Goal: Task Accomplishment & Management: Use online tool/utility

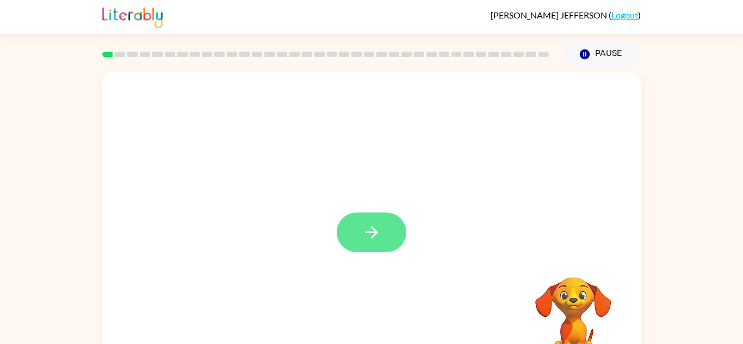
click at [364, 228] on icon "button" at bounding box center [371, 232] width 19 height 19
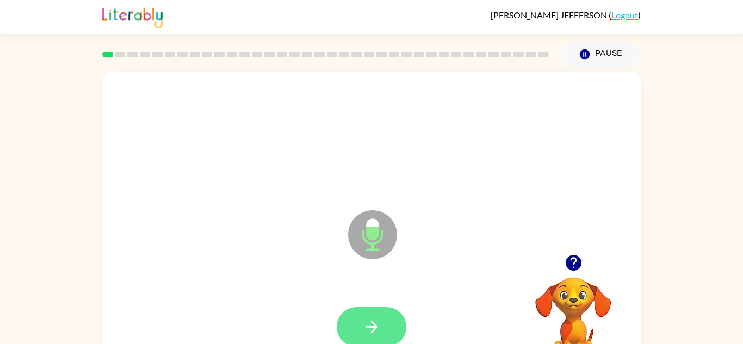
click at [353, 316] on button "button" at bounding box center [372, 327] width 70 height 40
click at [361, 324] on button "button" at bounding box center [372, 327] width 70 height 40
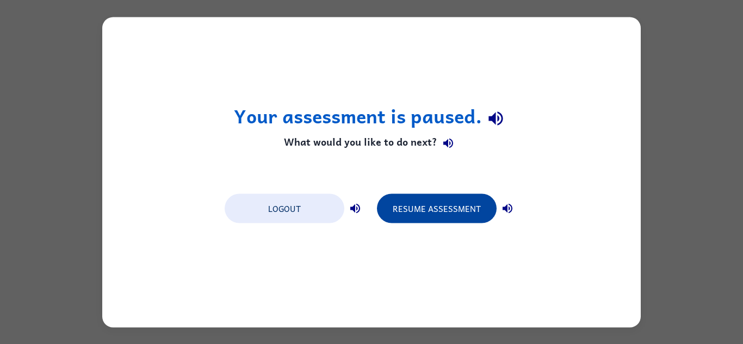
click at [396, 218] on button "Resume Assessment" at bounding box center [437, 208] width 120 height 29
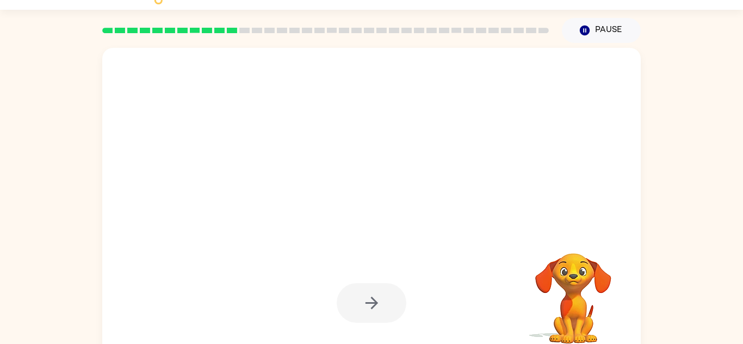
scroll to position [38, 0]
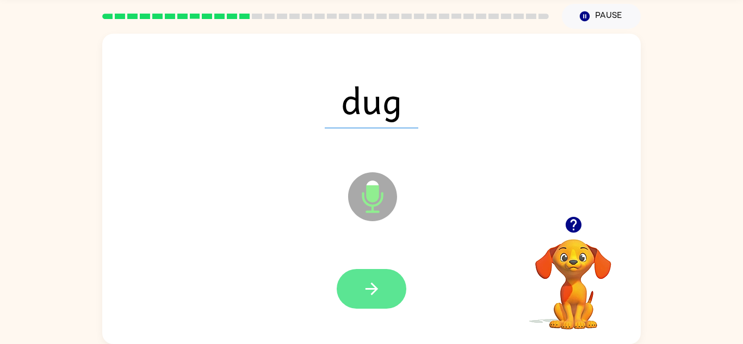
click at [386, 300] on button "button" at bounding box center [372, 289] width 70 height 40
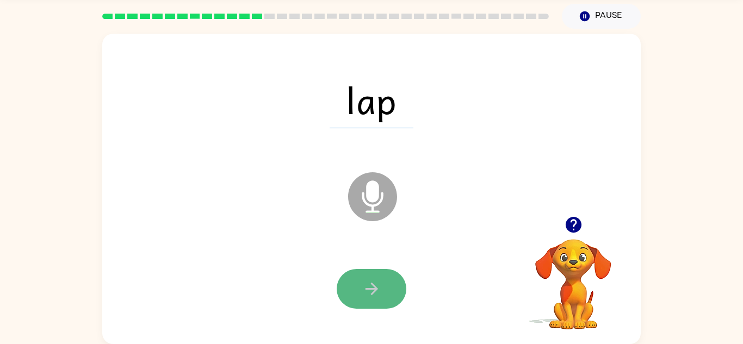
click at [381, 295] on button "button" at bounding box center [372, 289] width 70 height 40
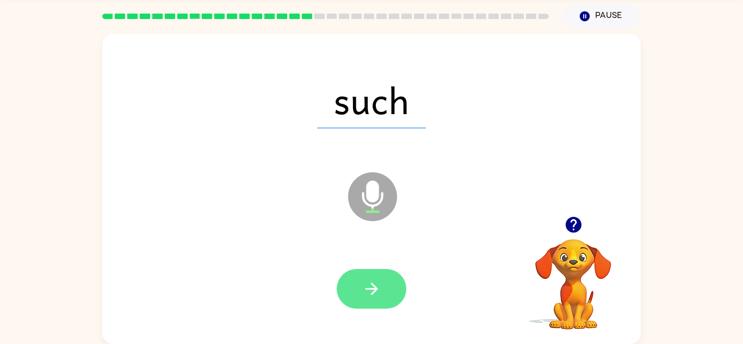
click at [340, 289] on button "button" at bounding box center [372, 289] width 70 height 40
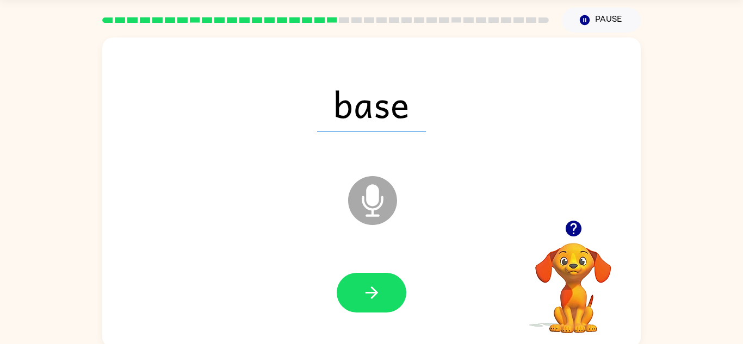
scroll to position [34, 0]
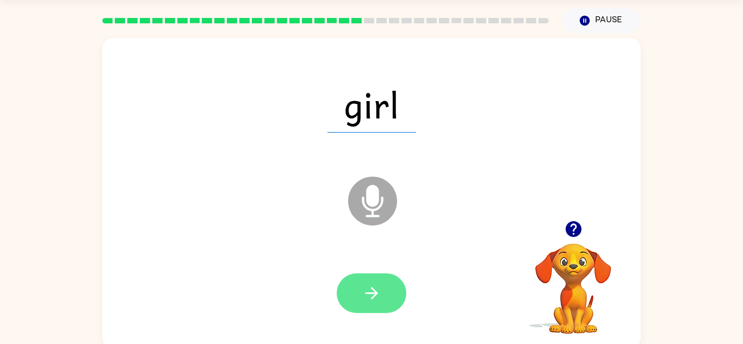
click at [376, 291] on icon "button" at bounding box center [371, 293] width 13 height 13
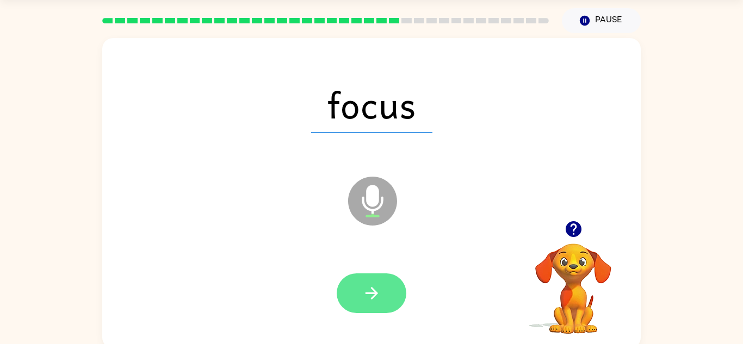
click at [366, 296] on icon "button" at bounding box center [371, 293] width 19 height 19
click at [356, 290] on button "button" at bounding box center [372, 294] width 70 height 40
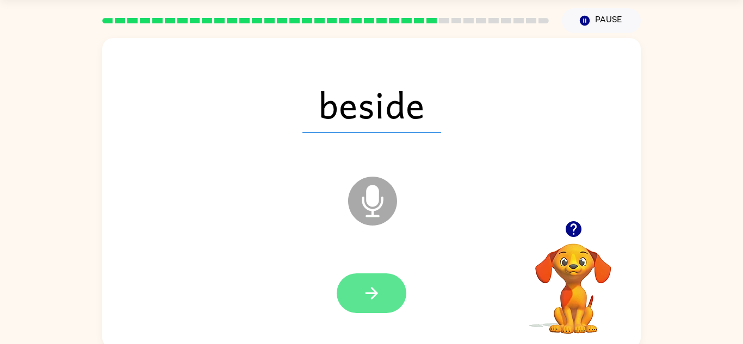
click at [347, 284] on button "button" at bounding box center [372, 294] width 70 height 40
click at [350, 293] on button "button" at bounding box center [372, 294] width 70 height 40
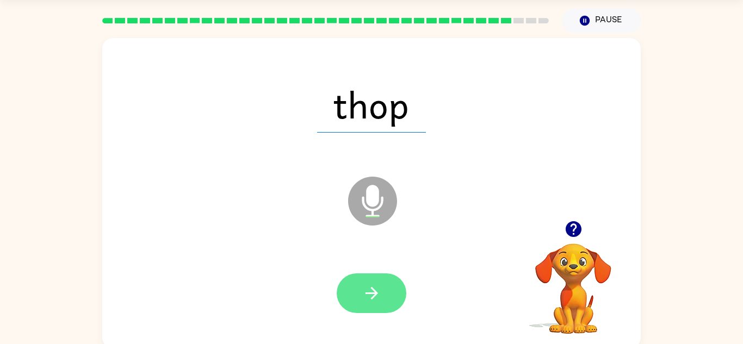
click at [343, 293] on button "button" at bounding box center [372, 294] width 70 height 40
click at [358, 286] on button "button" at bounding box center [372, 294] width 70 height 40
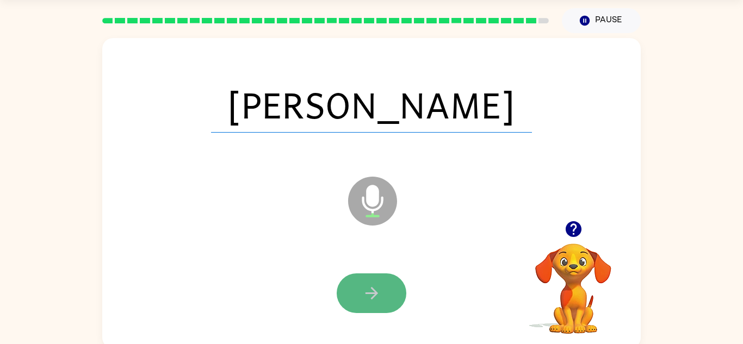
click at [344, 291] on button "button" at bounding box center [372, 294] width 70 height 40
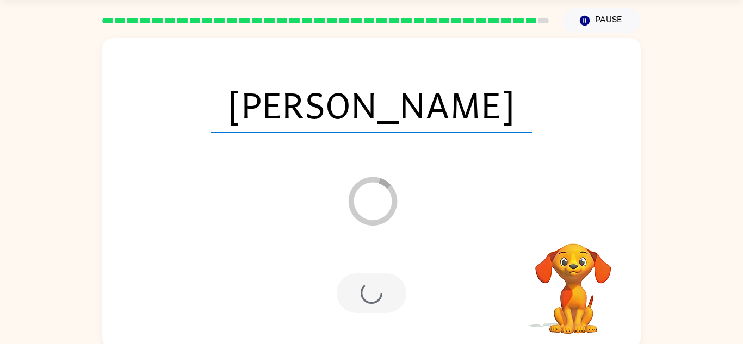
scroll to position [19, 0]
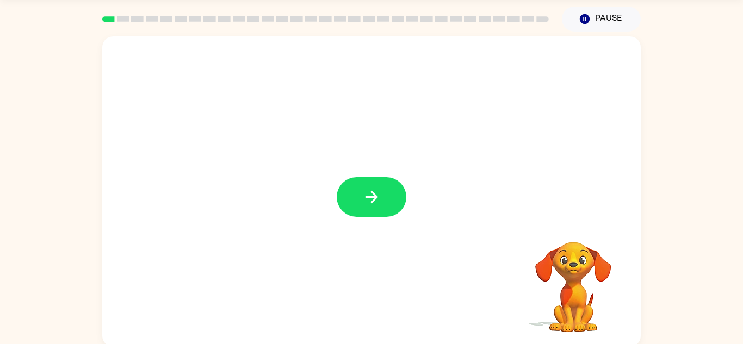
scroll to position [38, 0]
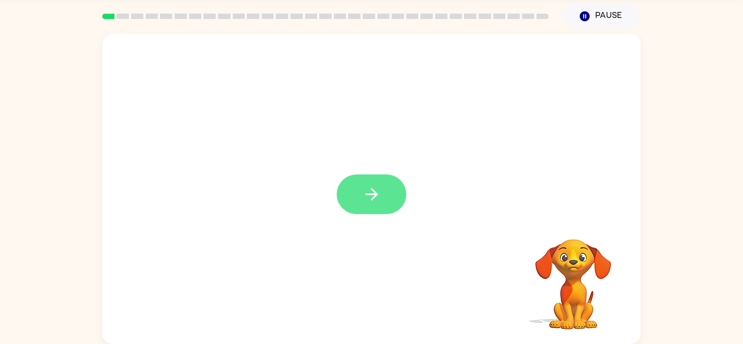
click at [382, 200] on button "button" at bounding box center [372, 195] width 70 height 40
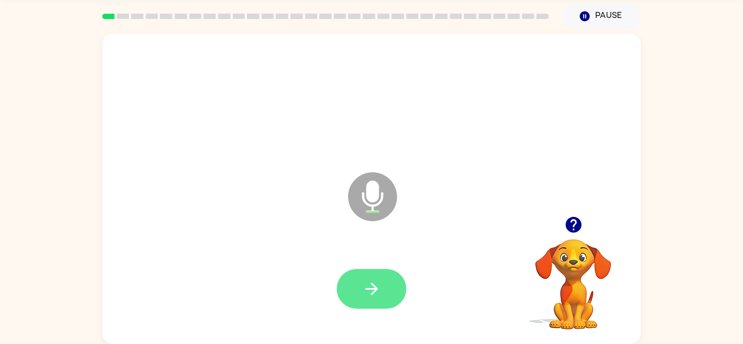
click at [353, 296] on button "button" at bounding box center [372, 289] width 70 height 40
click at [341, 303] on div at bounding box center [372, 289] width 70 height 40
click at [356, 288] on button "button" at bounding box center [372, 289] width 70 height 40
click at [577, 222] on icon "button" at bounding box center [573, 225] width 16 height 16
click at [365, 284] on icon "button" at bounding box center [371, 289] width 19 height 19
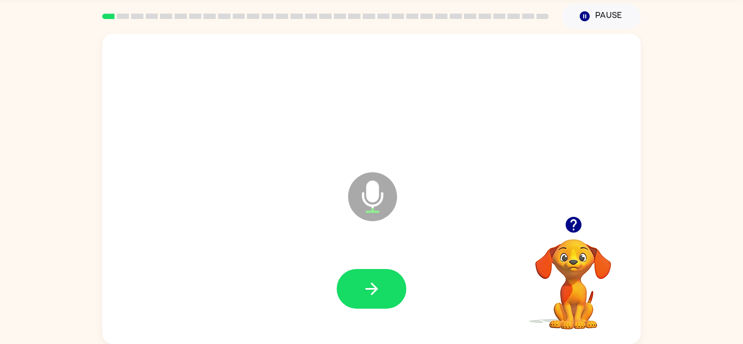
click at [567, 220] on icon "button" at bounding box center [573, 225] width 19 height 19
click at [383, 276] on button "button" at bounding box center [372, 289] width 70 height 40
click at [567, 241] on video "Your browser must support playing .mp4 files to use Literably. Please try using…" at bounding box center [573, 277] width 109 height 109
click at [567, 230] on icon "button" at bounding box center [573, 225] width 19 height 19
click at [379, 315] on div at bounding box center [371, 289] width 517 height 89
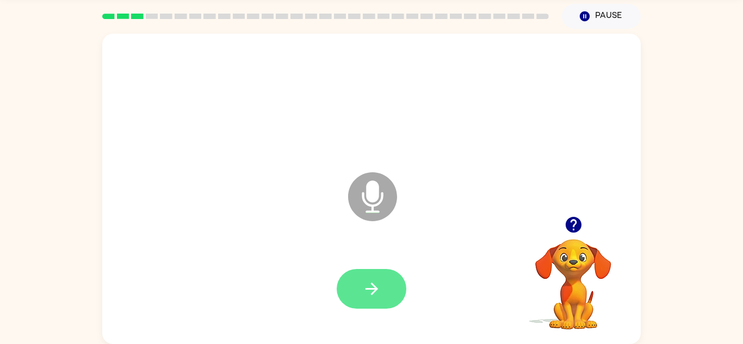
click at [377, 287] on icon "button" at bounding box center [371, 289] width 19 height 19
click at [386, 284] on button "button" at bounding box center [372, 289] width 70 height 40
click at [377, 284] on icon "button" at bounding box center [371, 289] width 19 height 19
click at [366, 281] on icon "button" at bounding box center [371, 289] width 19 height 19
click at [368, 282] on icon "button" at bounding box center [371, 289] width 19 height 19
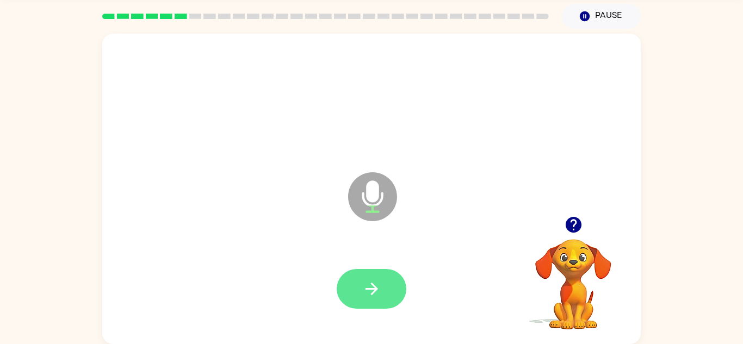
click at [350, 291] on button "button" at bounding box center [372, 289] width 70 height 40
click at [371, 295] on icon "button" at bounding box center [371, 289] width 19 height 19
click at [374, 286] on icon "button" at bounding box center [371, 289] width 13 height 13
click at [356, 294] on button "button" at bounding box center [372, 289] width 70 height 40
click at [353, 308] on button "button" at bounding box center [372, 289] width 70 height 40
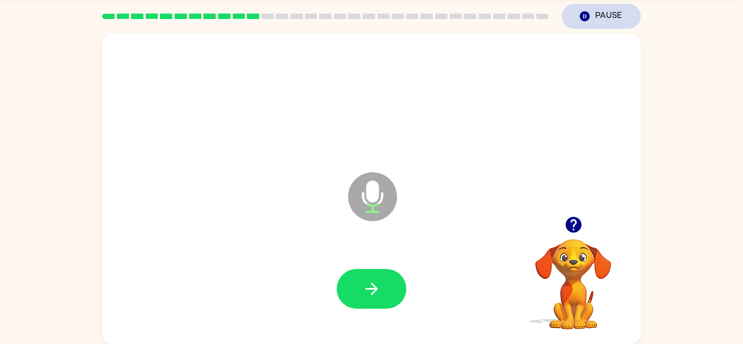
click at [606, 21] on button "Pause Pause" at bounding box center [601, 16] width 79 height 25
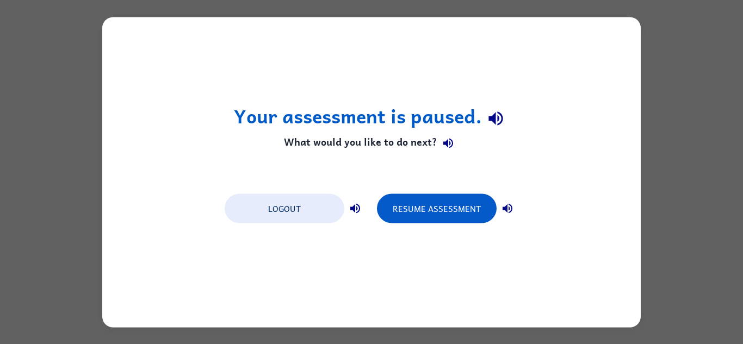
scroll to position [0, 0]
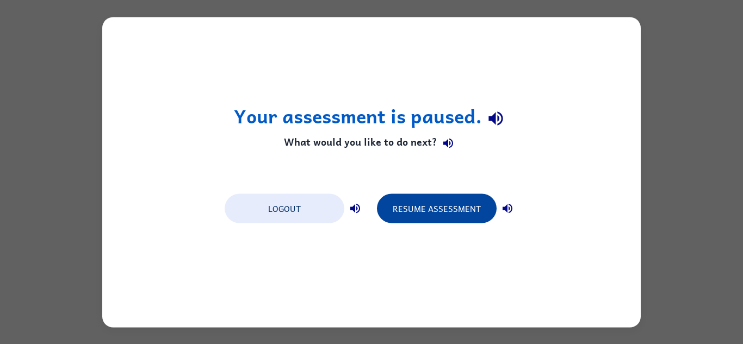
click at [464, 217] on button "Resume Assessment" at bounding box center [437, 208] width 120 height 29
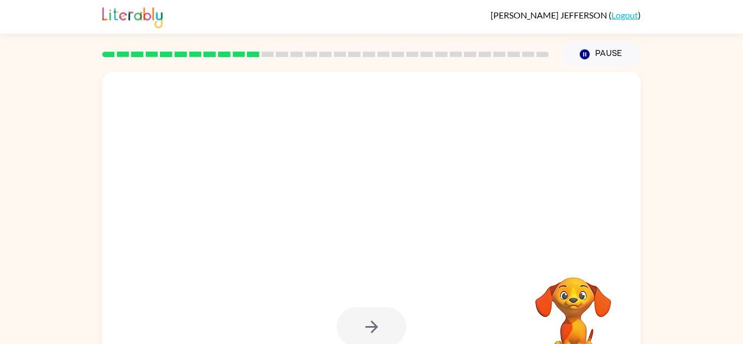
scroll to position [38, 0]
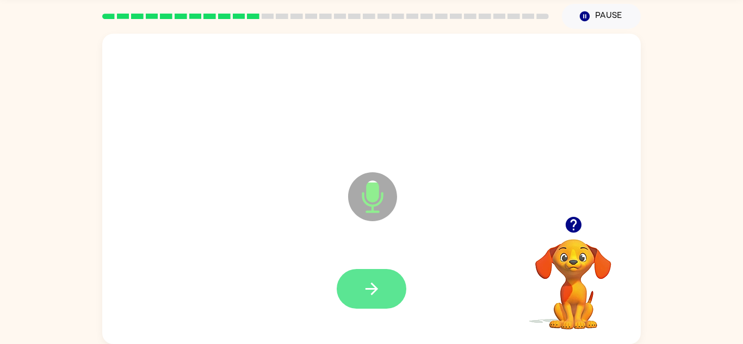
click at [371, 286] on icon "button" at bounding box center [371, 289] width 19 height 19
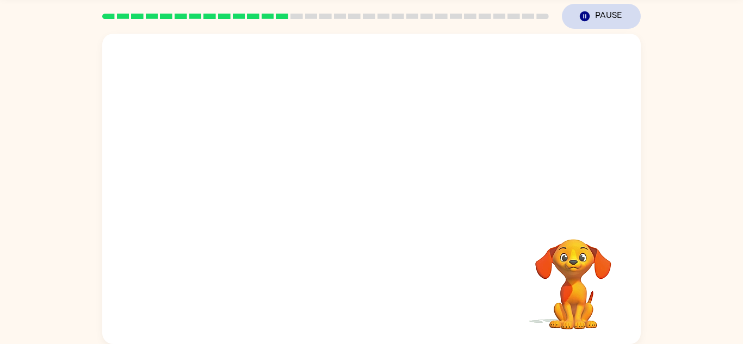
click at [611, 21] on button "Pause Pause" at bounding box center [601, 16] width 79 height 25
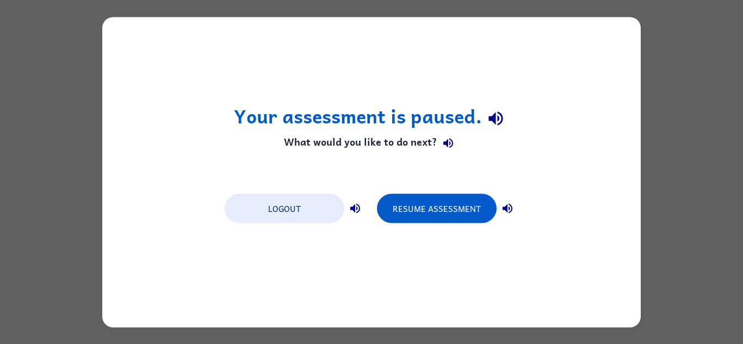
scroll to position [0, 0]
